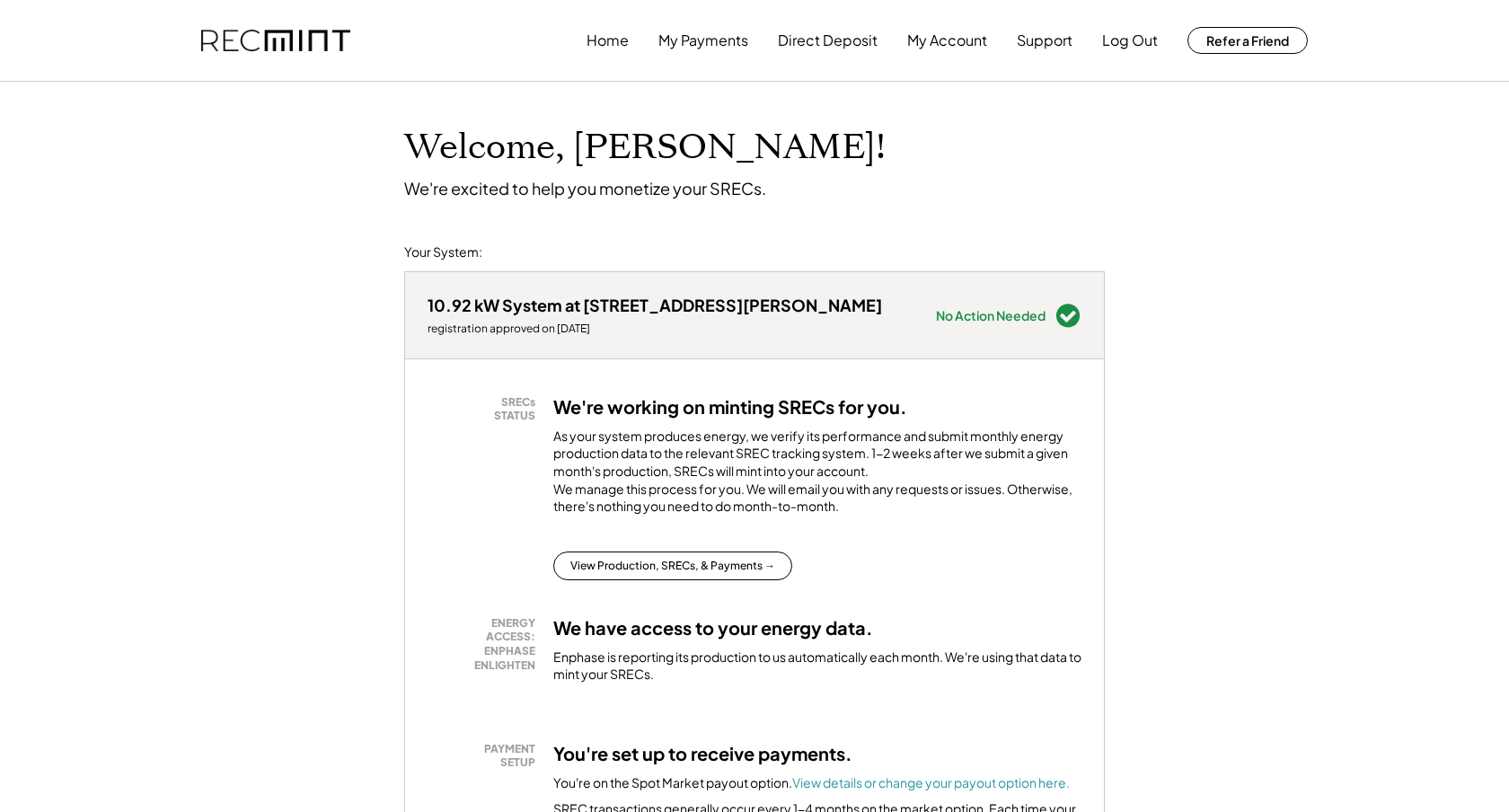
click at [623, 317] on div "10.92 kW System at [STREET_ADDRESS][PERSON_NAME] registration approved on [DATE]" at bounding box center [654, 316] width 454 height 42
click at [621, 579] on button "View Production, SRECs, & Payments →" at bounding box center [673, 566] width 239 height 29
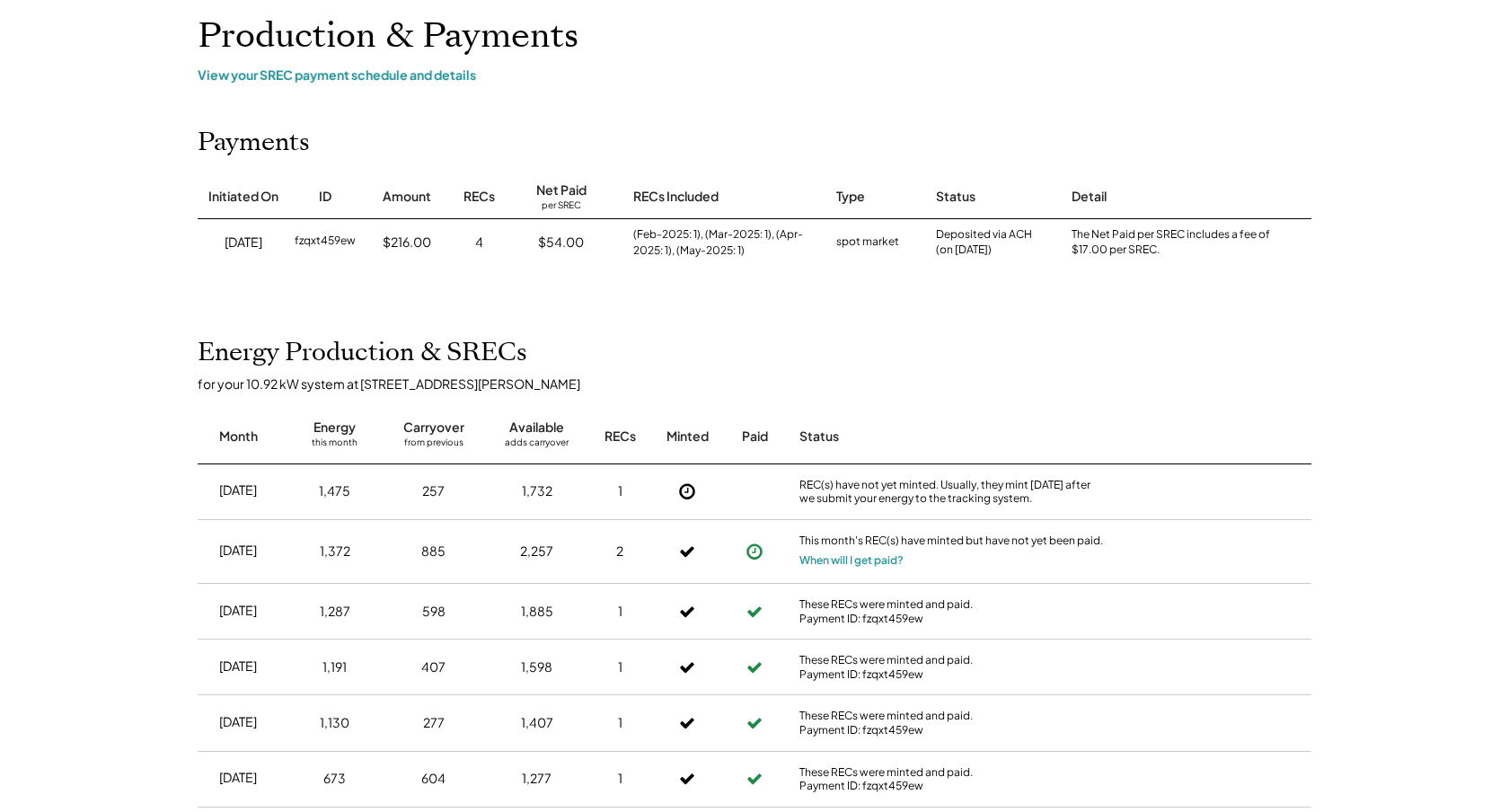
scroll to position [114, 0]
click at [979, 549] on div "This month's REC(s) have minted but have not yet been paid. When will I get pai…" at bounding box center [953, 549] width 315 height 63
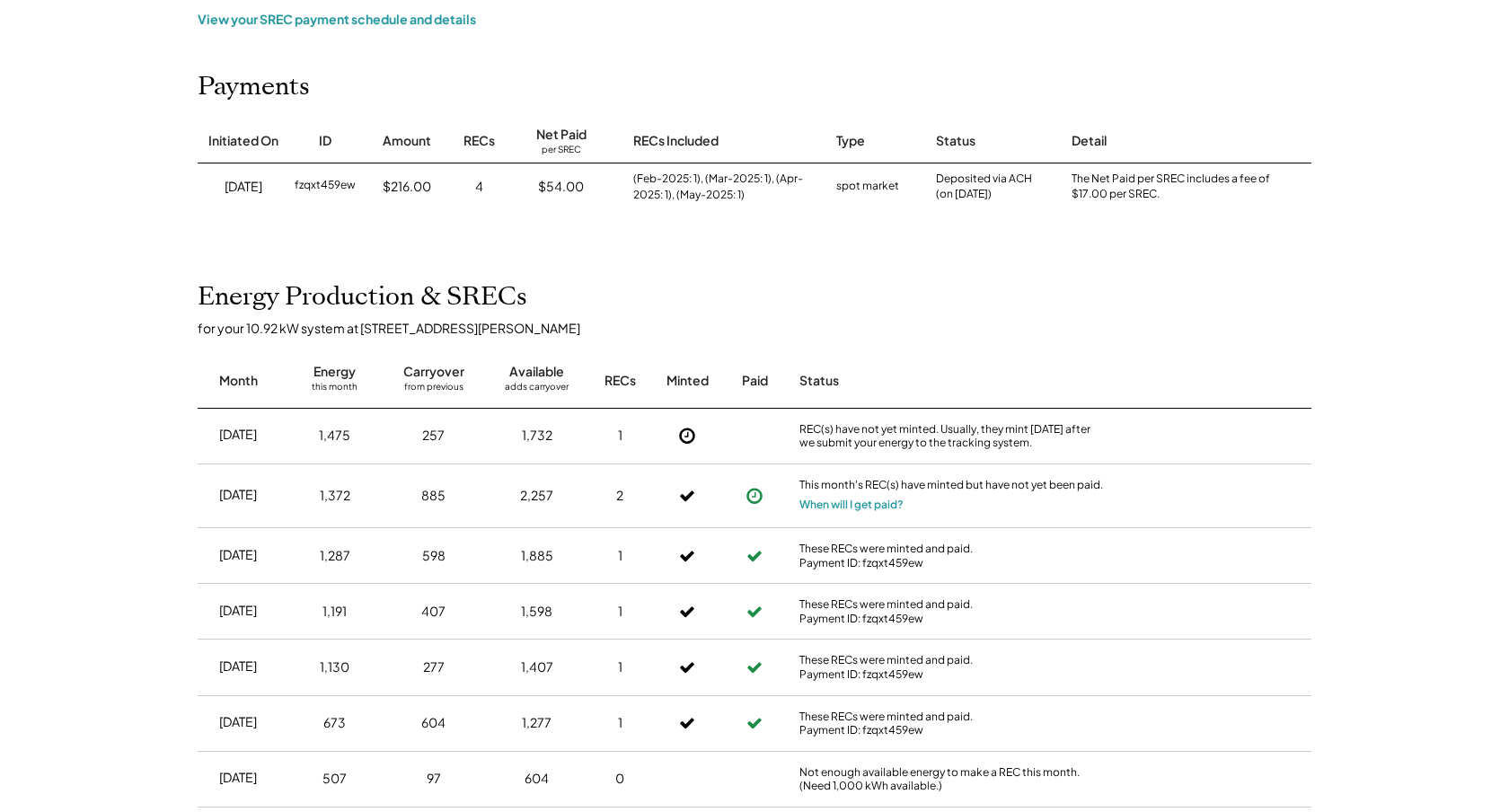
scroll to position [168, 0]
click at [754, 558] on use at bounding box center [754, 555] width 15 height 11
click at [862, 507] on button "When will I get paid?" at bounding box center [851, 503] width 104 height 18
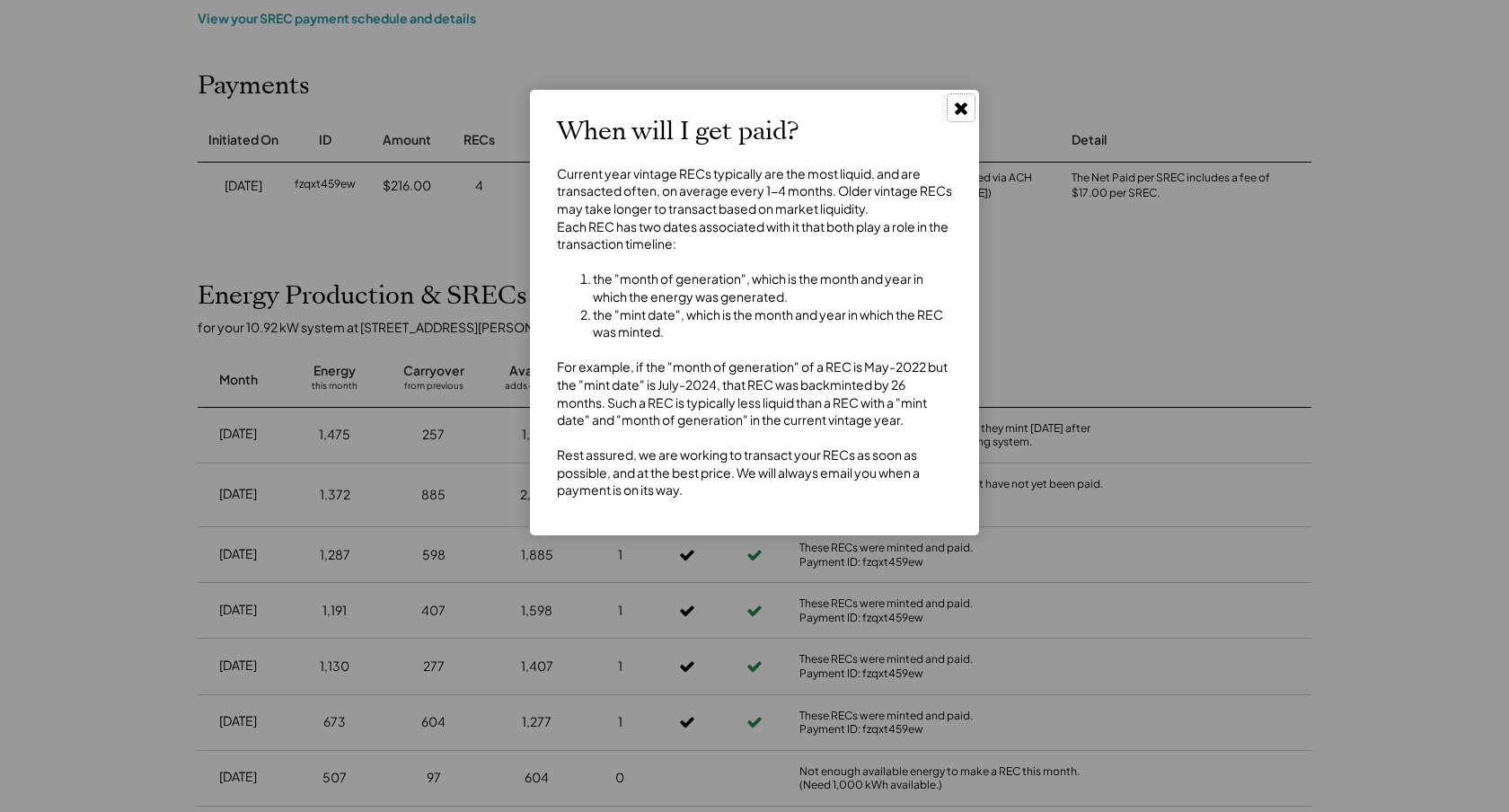
click at [965, 107] on use at bounding box center [961, 109] width 13 height 13
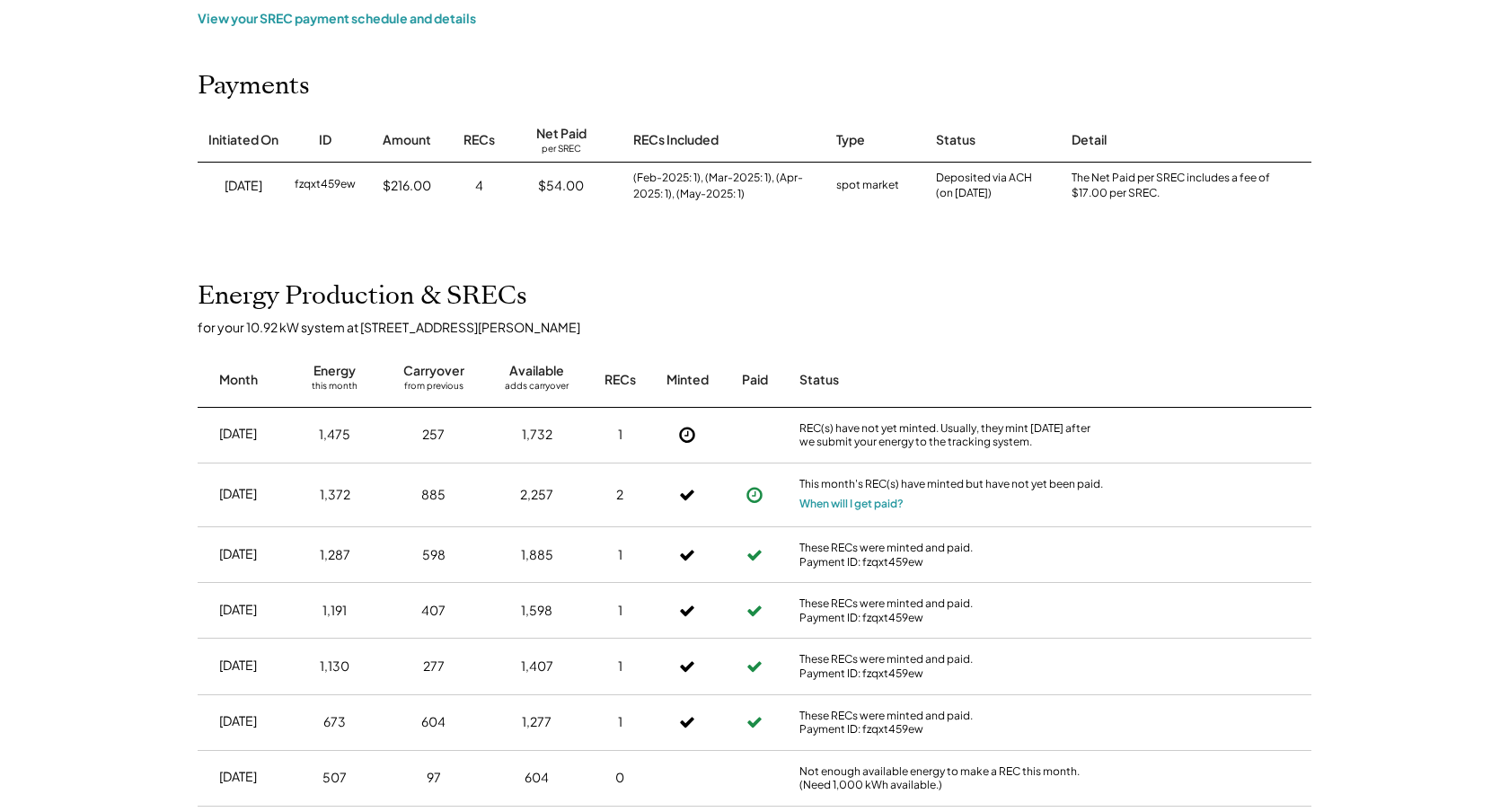
click at [685, 437] on icon at bounding box center [688, 434] width 18 height 18
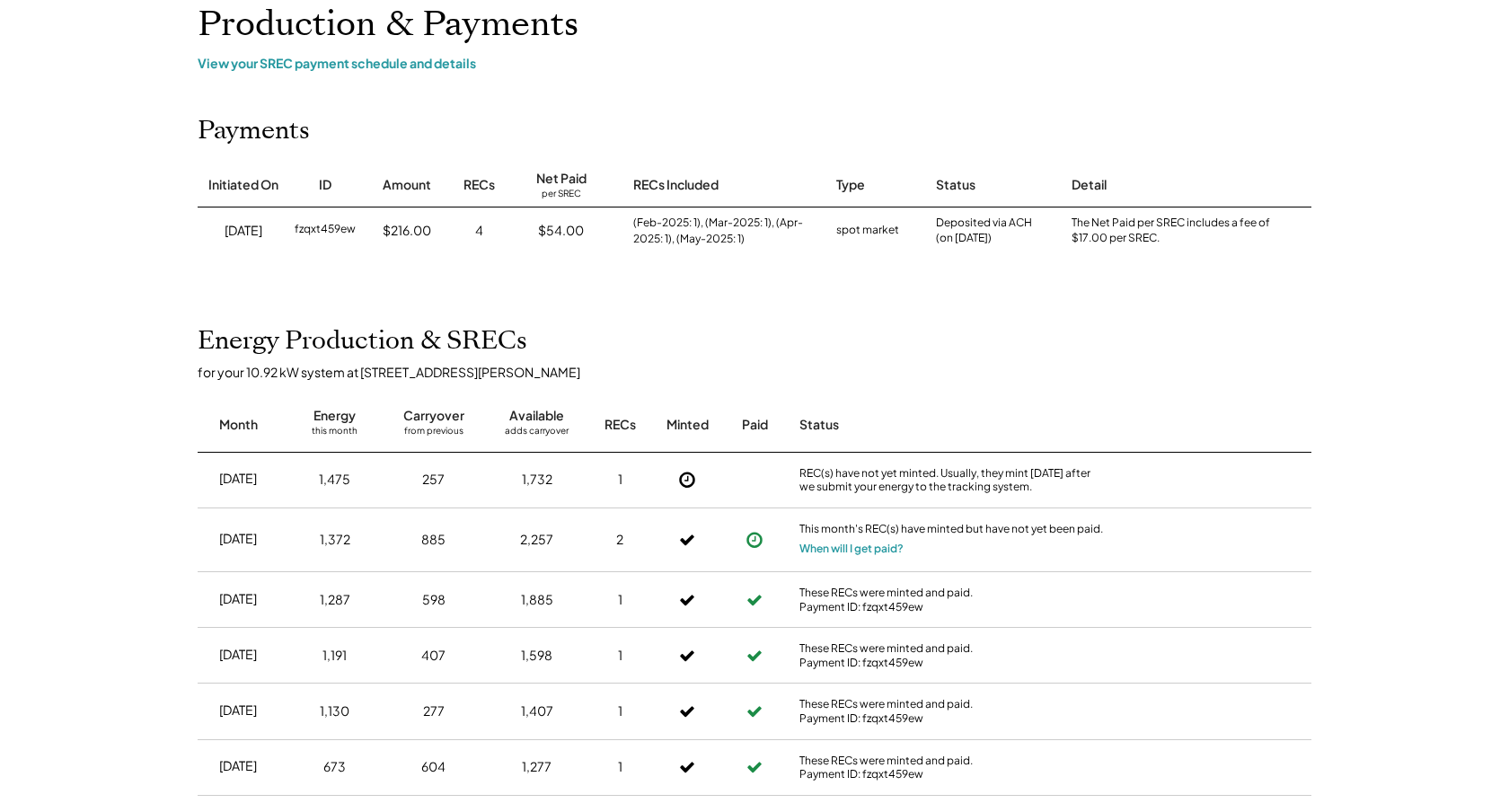
scroll to position [122, 0]
